Goal: Answer question/provide support

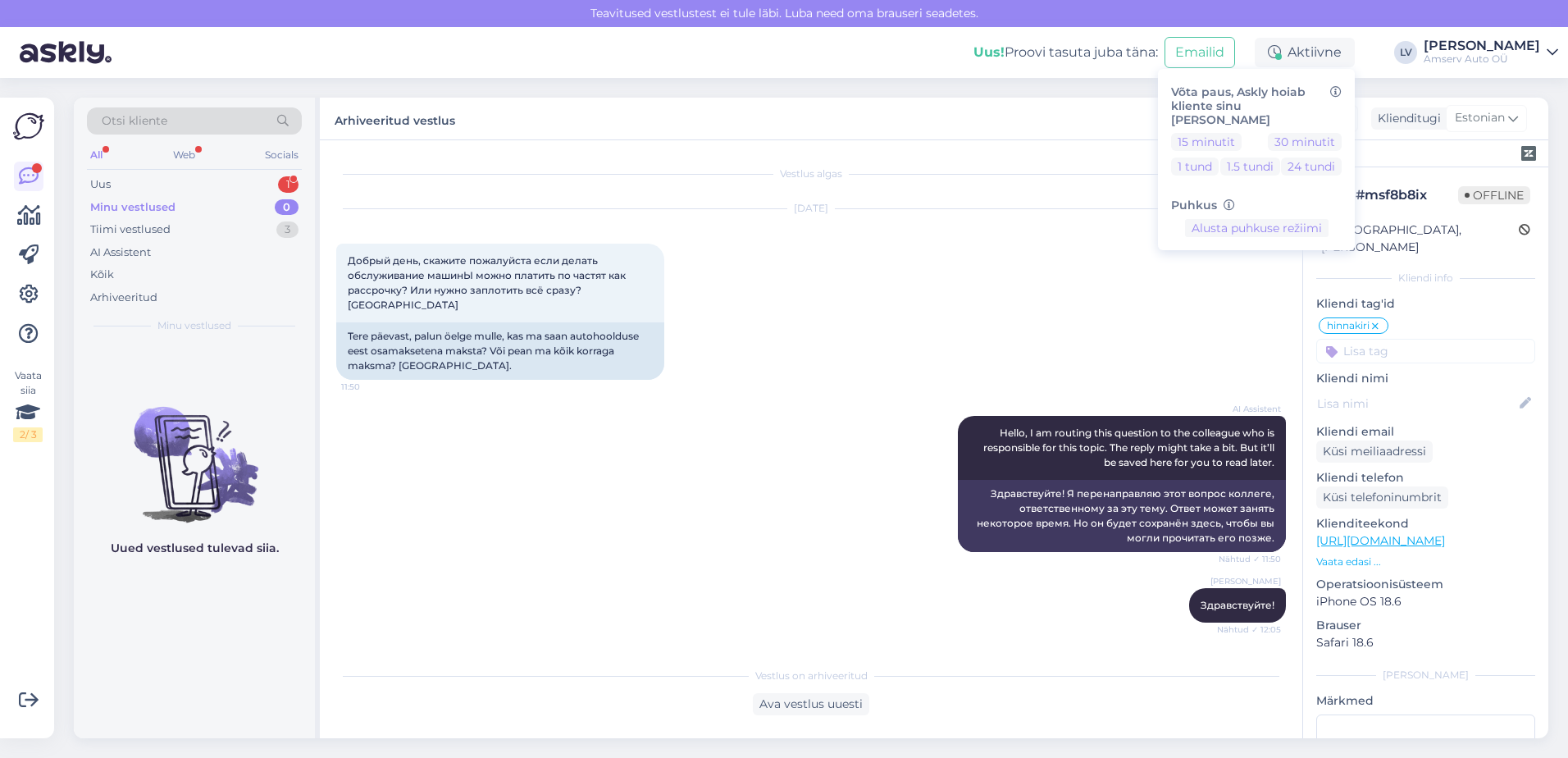
scroll to position [1242, 0]
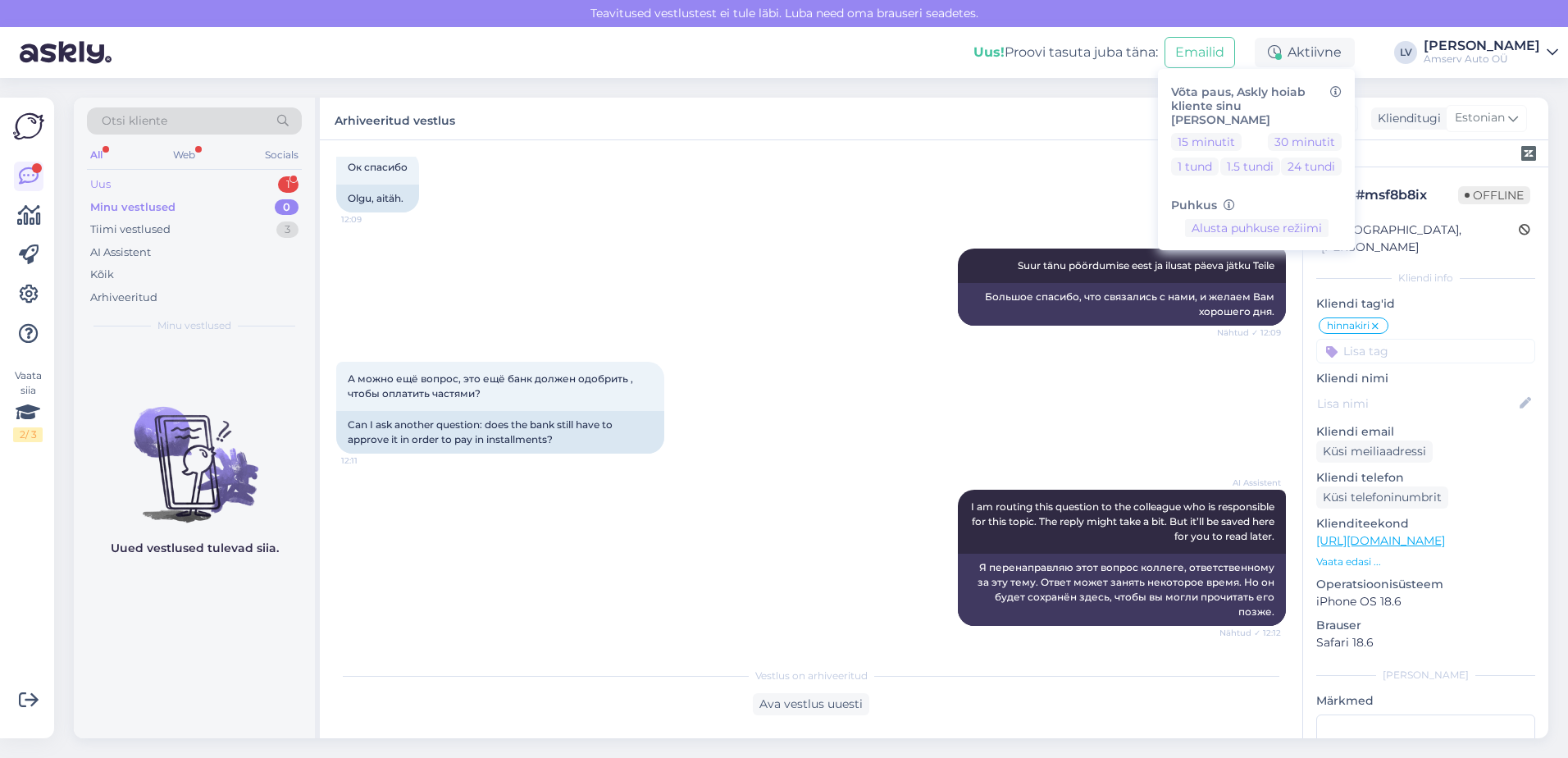
click at [219, 175] on div "Uus 1" at bounding box center [194, 184] width 215 height 23
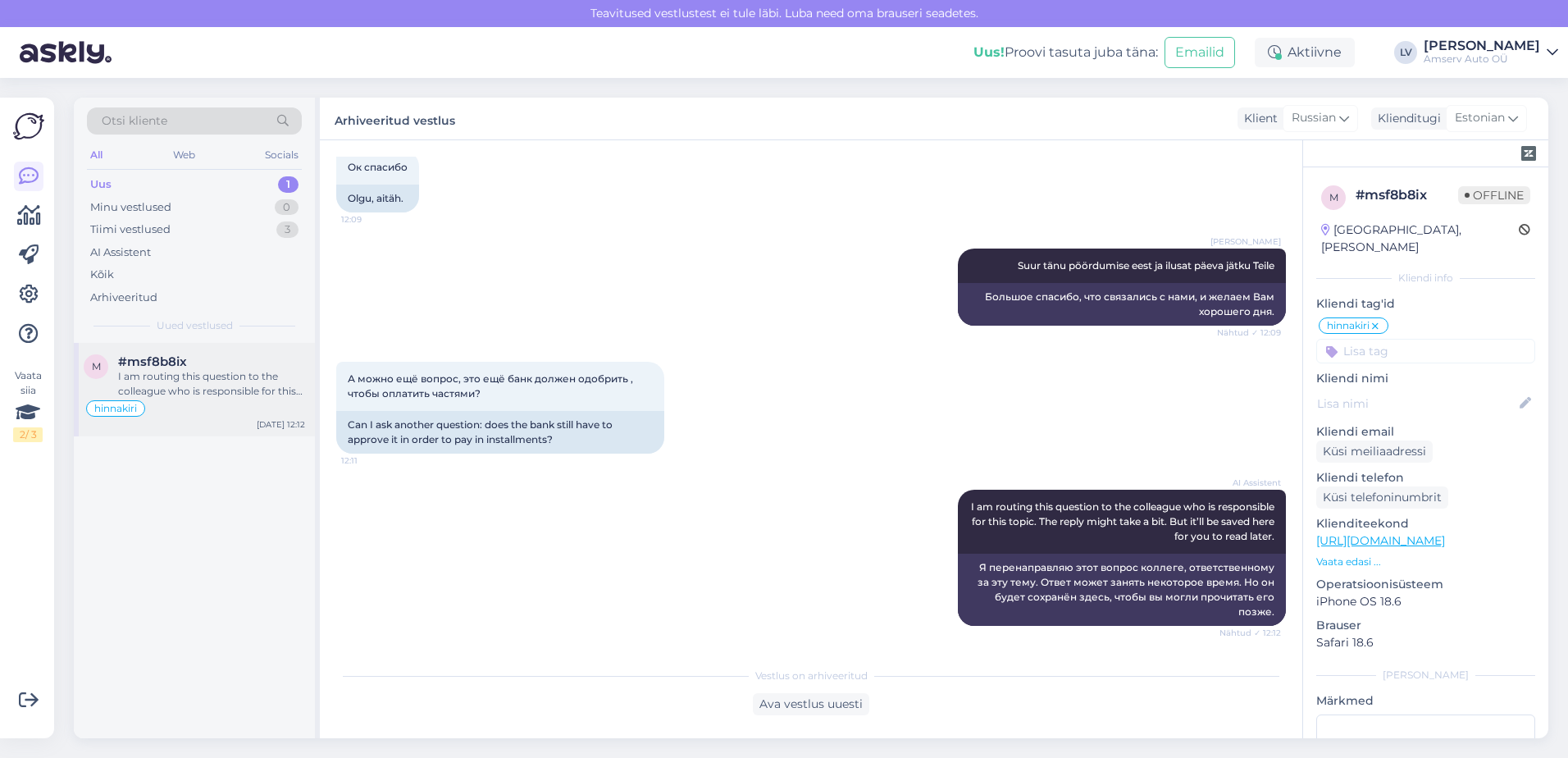
click at [203, 360] on div "#msf8b8ix" at bounding box center [212, 361] width 187 height 14
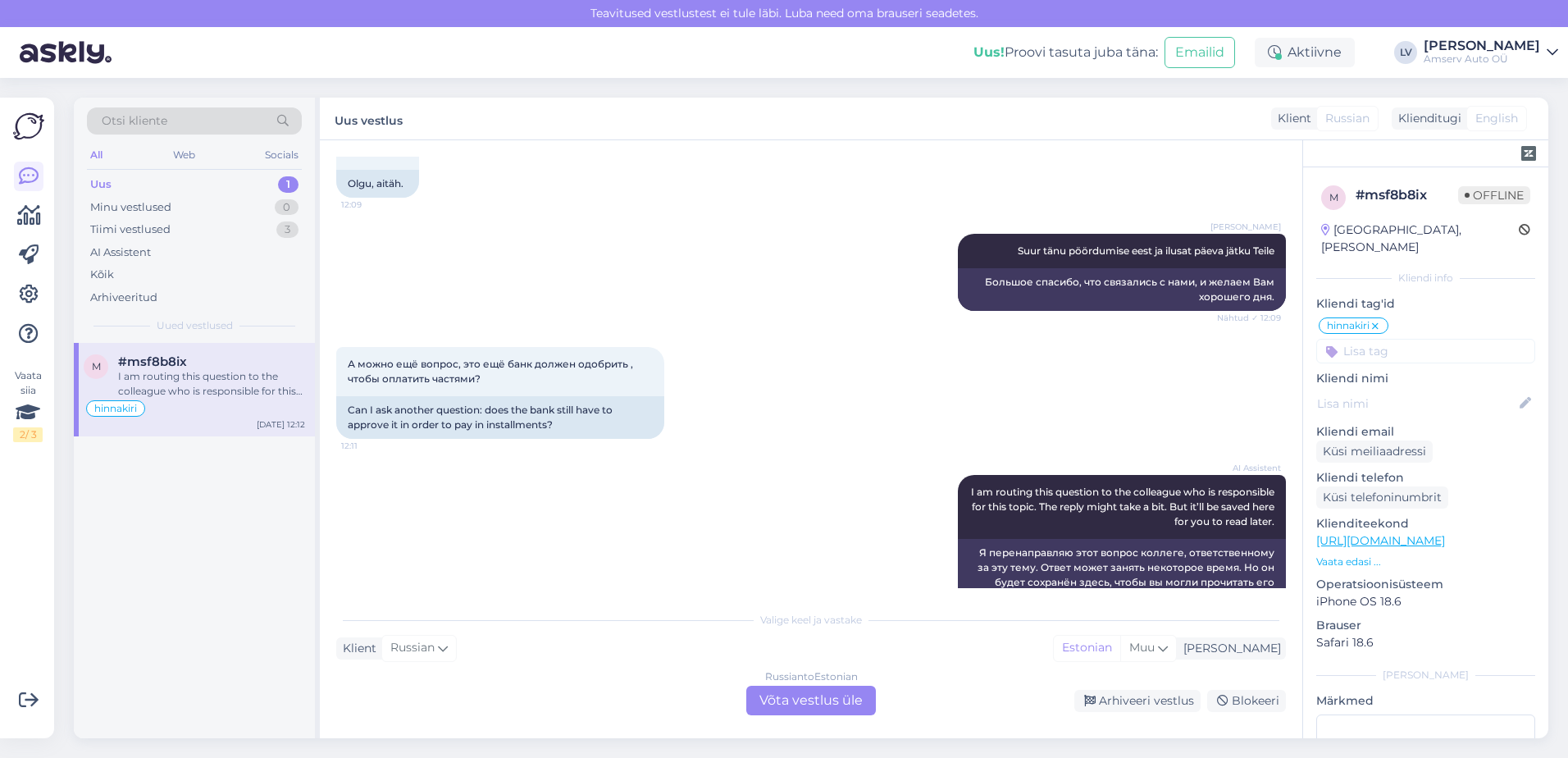
scroll to position [1298, 0]
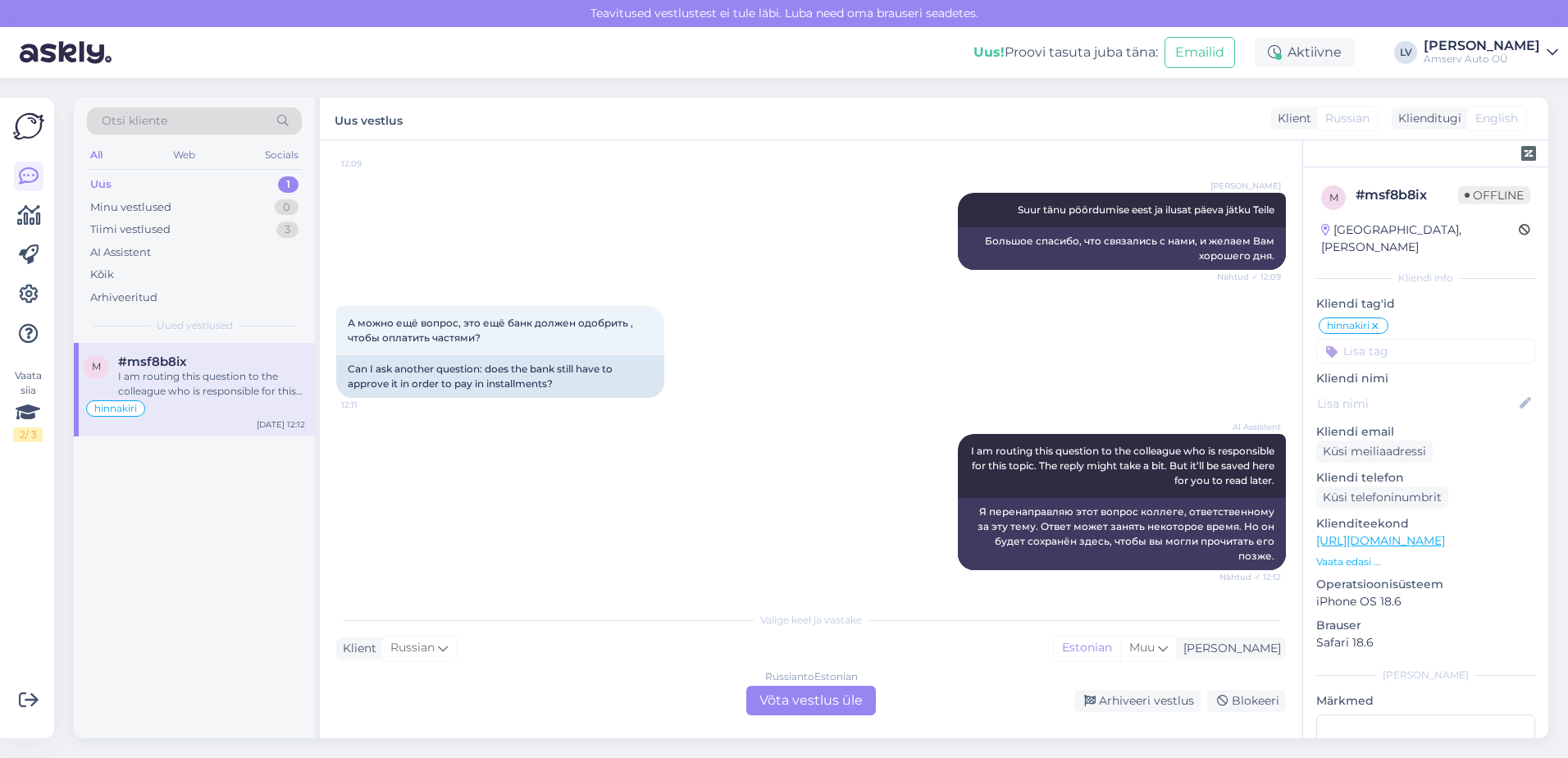
click at [810, 696] on div "Russian to Estonian Võta vestlus üle" at bounding box center [811, 701] width 130 height 30
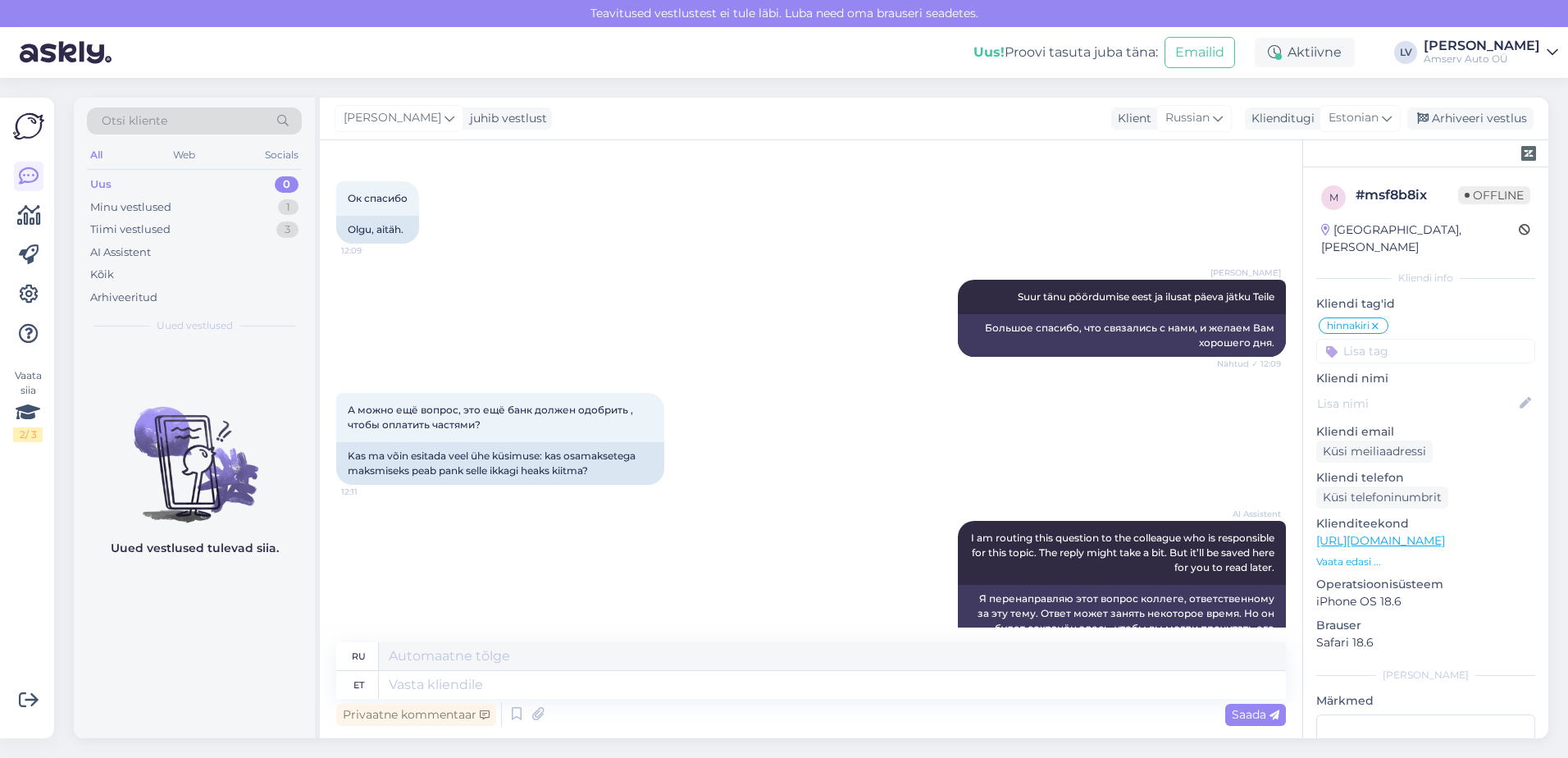
scroll to position [1259, 0]
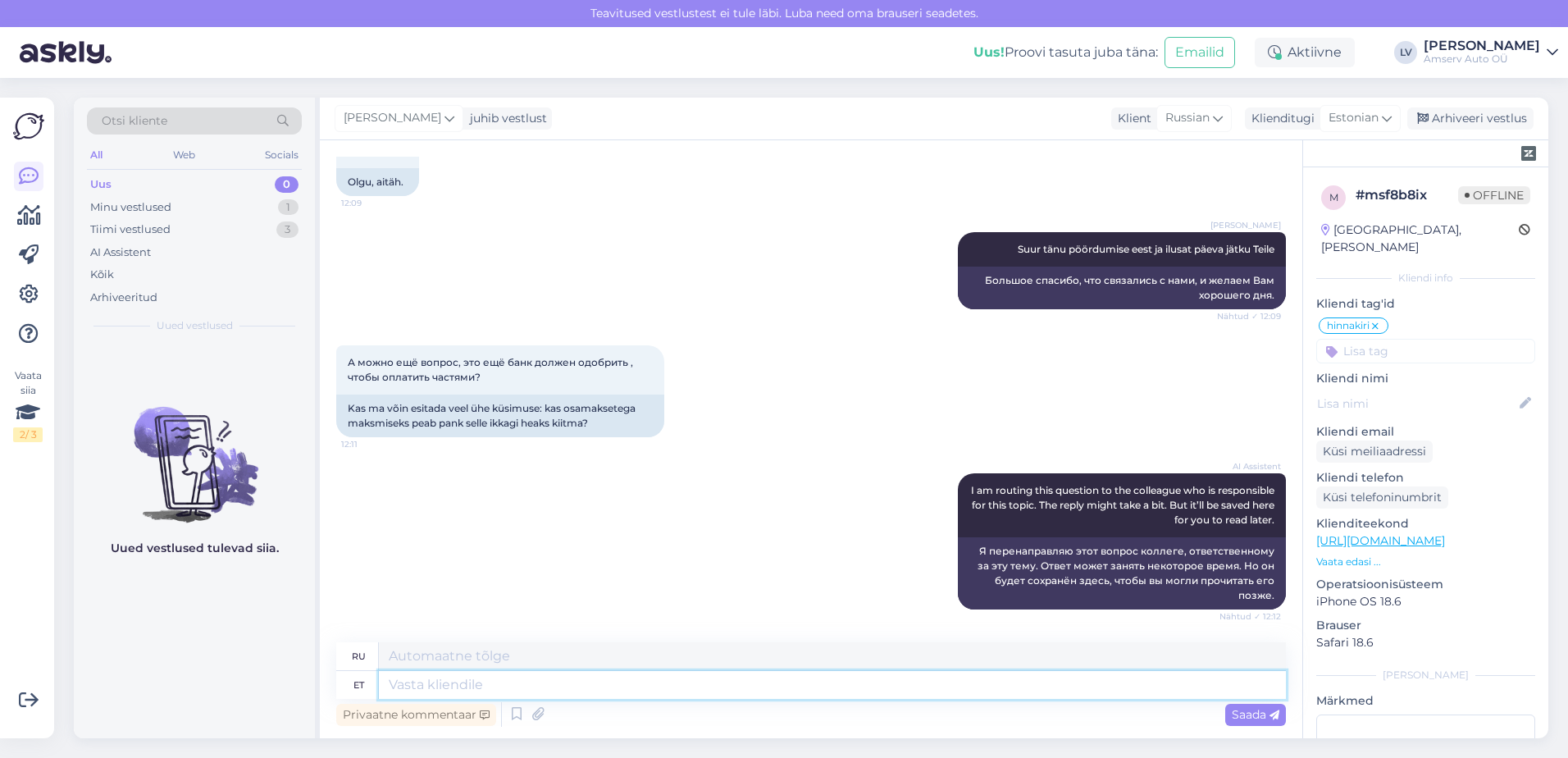
click at [1123, 689] on textarea at bounding box center [832, 685] width 907 height 28
type textarea "ja,"
type textarea "и,"
type textarea "ja, Inbank pe"
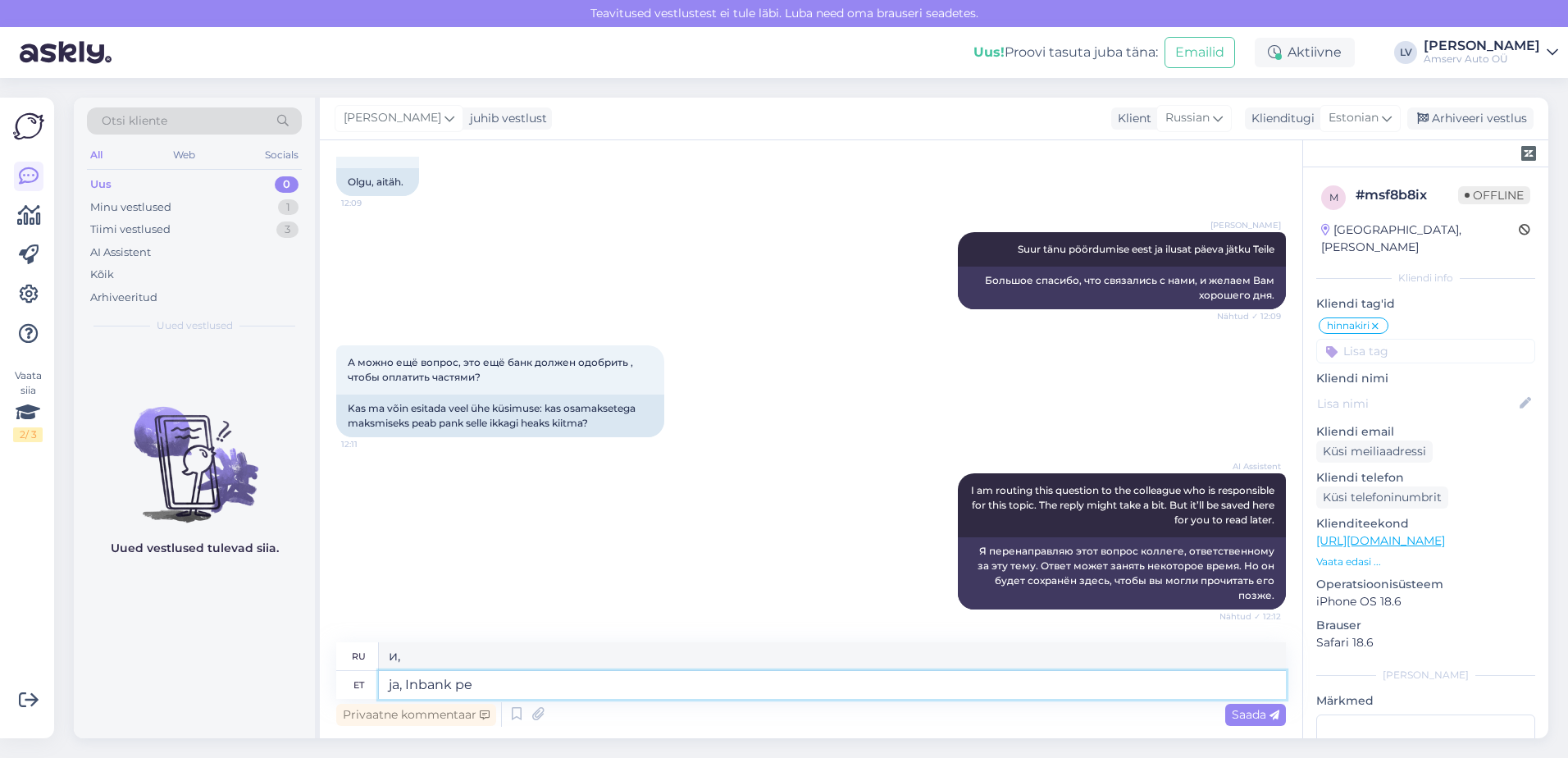
type textarea "да, Инбанк"
type textarea "ja, Inbank peab l"
type textarea "Да, Инбанк должен"
type textarea "ja, Inbank peab kin"
type textarea "Да, Inbank должен закрыться."
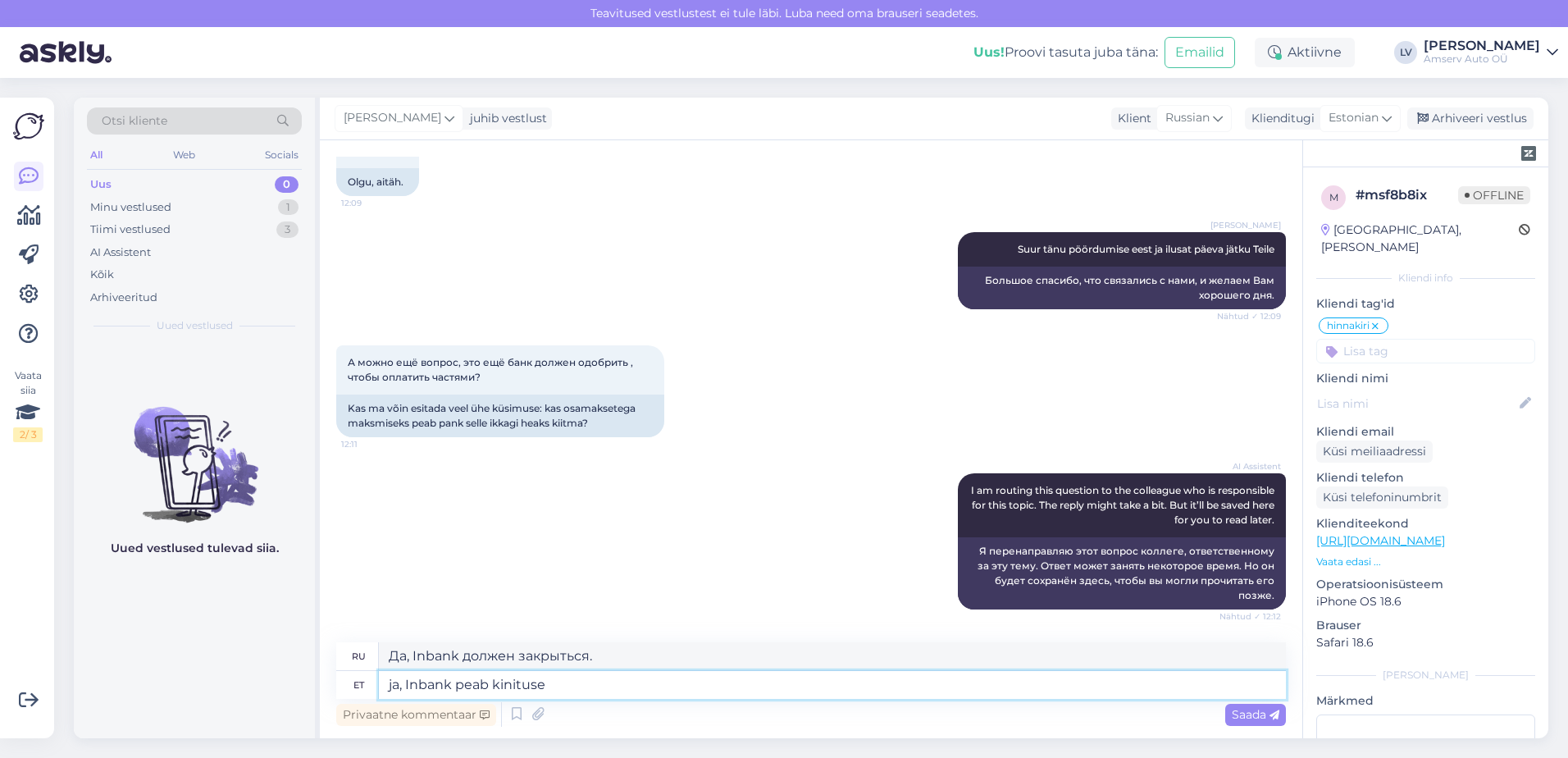
type textarea "ja, Inbank peab kinituse a"
type textarea "и Inbank должен подтвердить"
type textarea "ja, Inbank peab kinituse andma"
type textarea "Да, [PERSON_NAME] должен предоставить подтверждение."
type textarea "ja, Inbank peab kinituse andma"
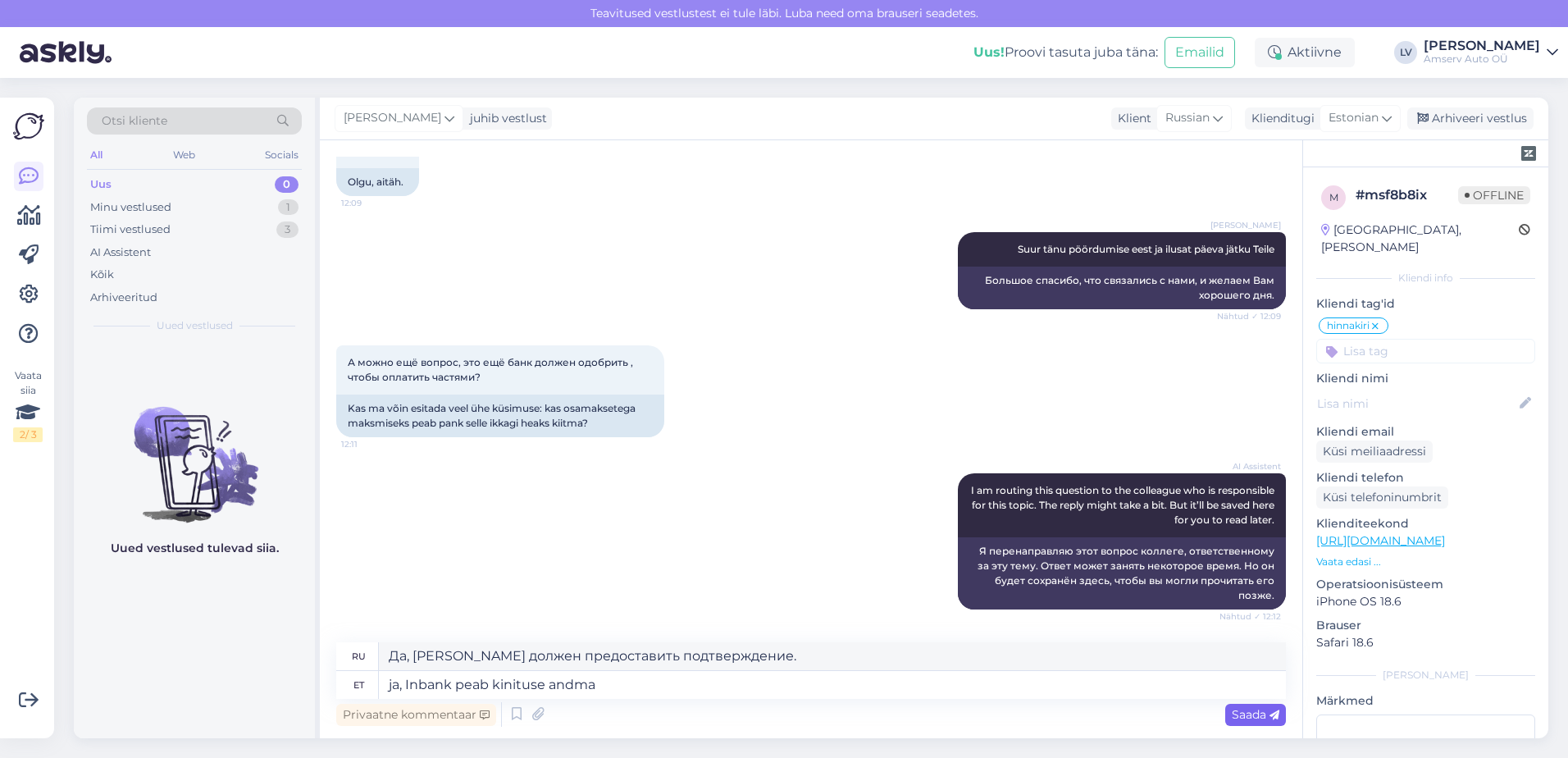
click at [1257, 714] on span "Saada" at bounding box center [1256, 714] width 47 height 14
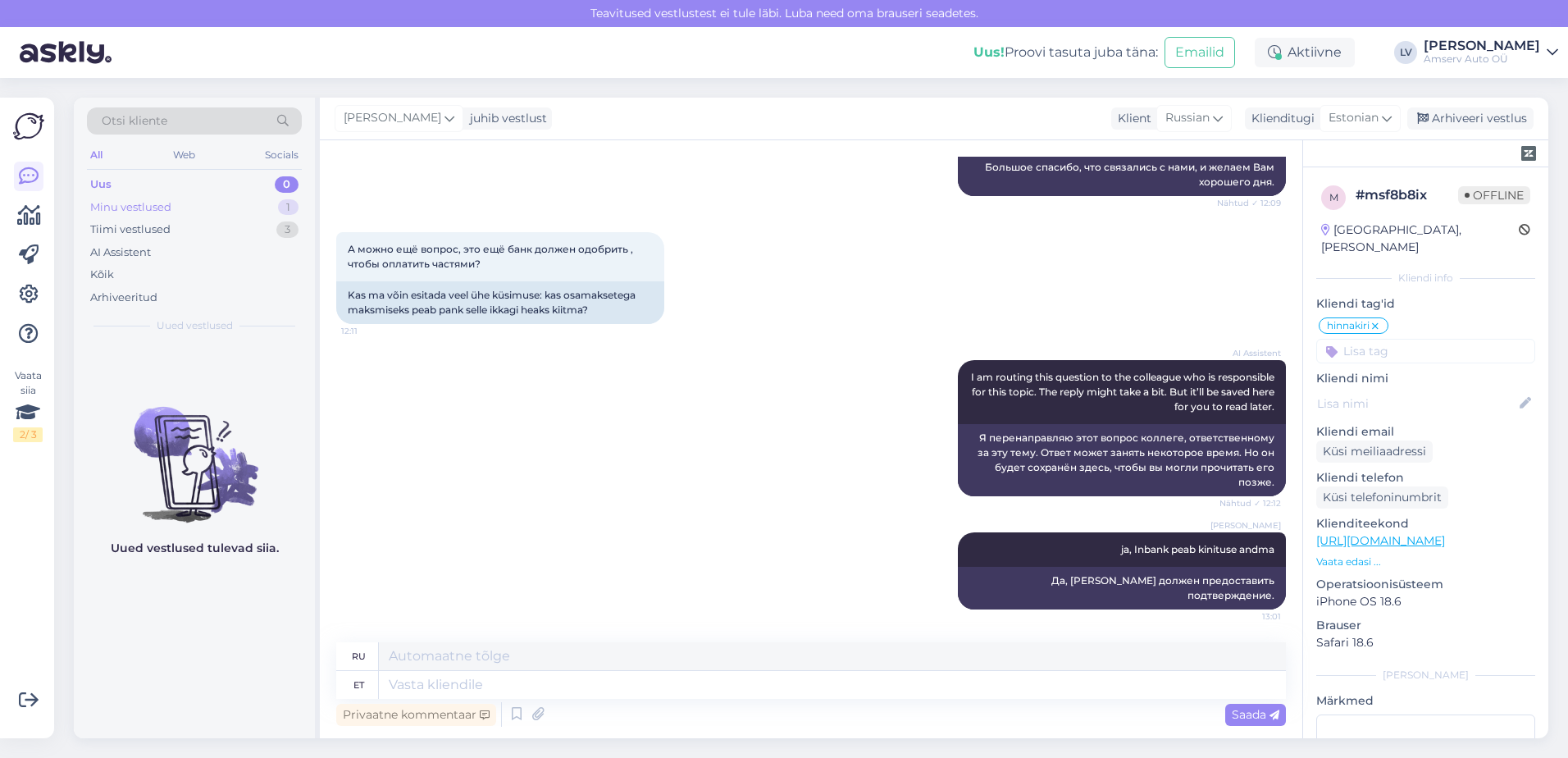
click at [264, 203] on div "Minu vestlused 1" at bounding box center [194, 207] width 215 height 23
